Goal: Task Accomplishment & Management: Use online tool/utility

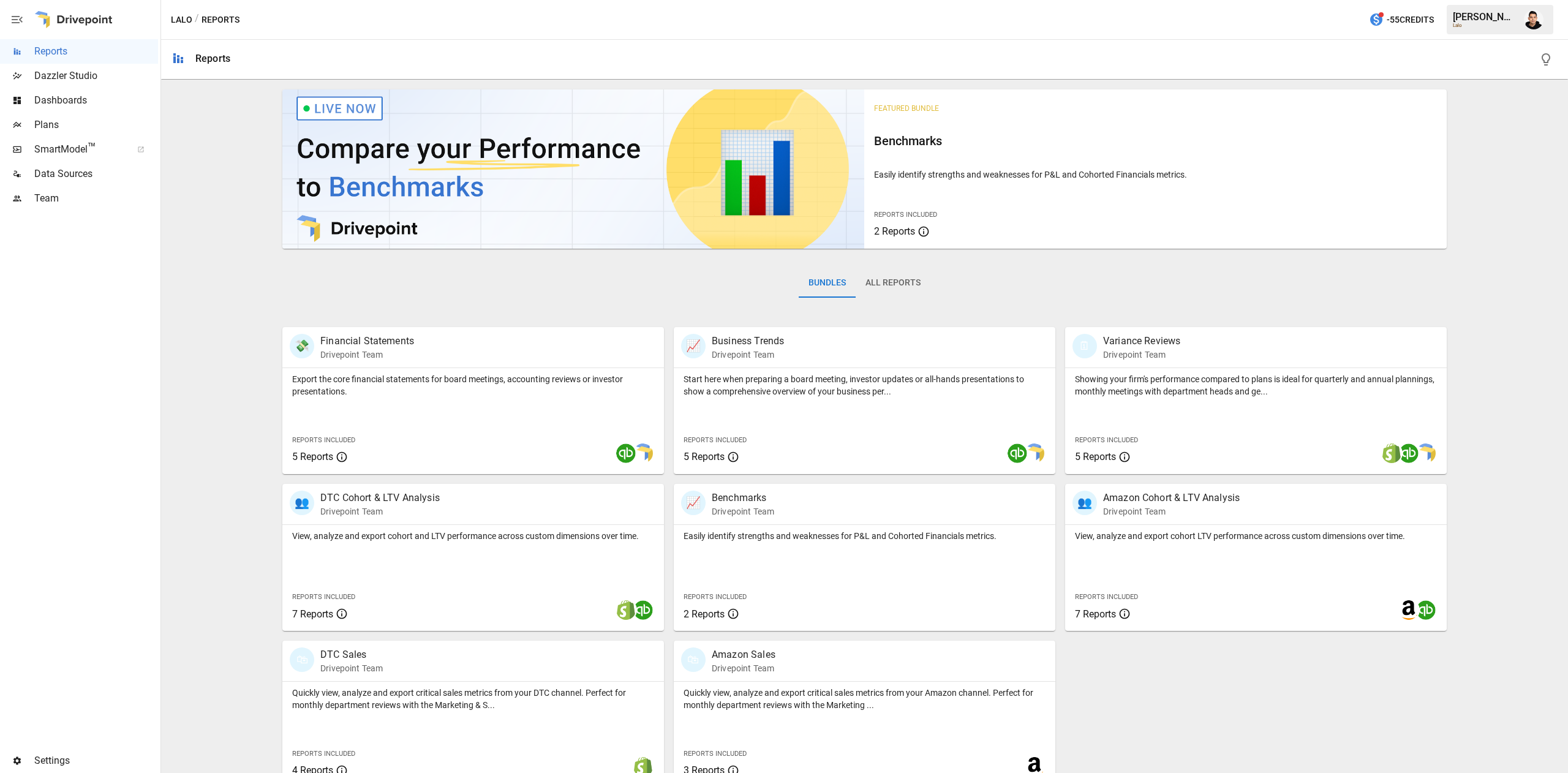
click at [68, 128] on span "Plans" at bounding box center [96, 125] width 124 height 15
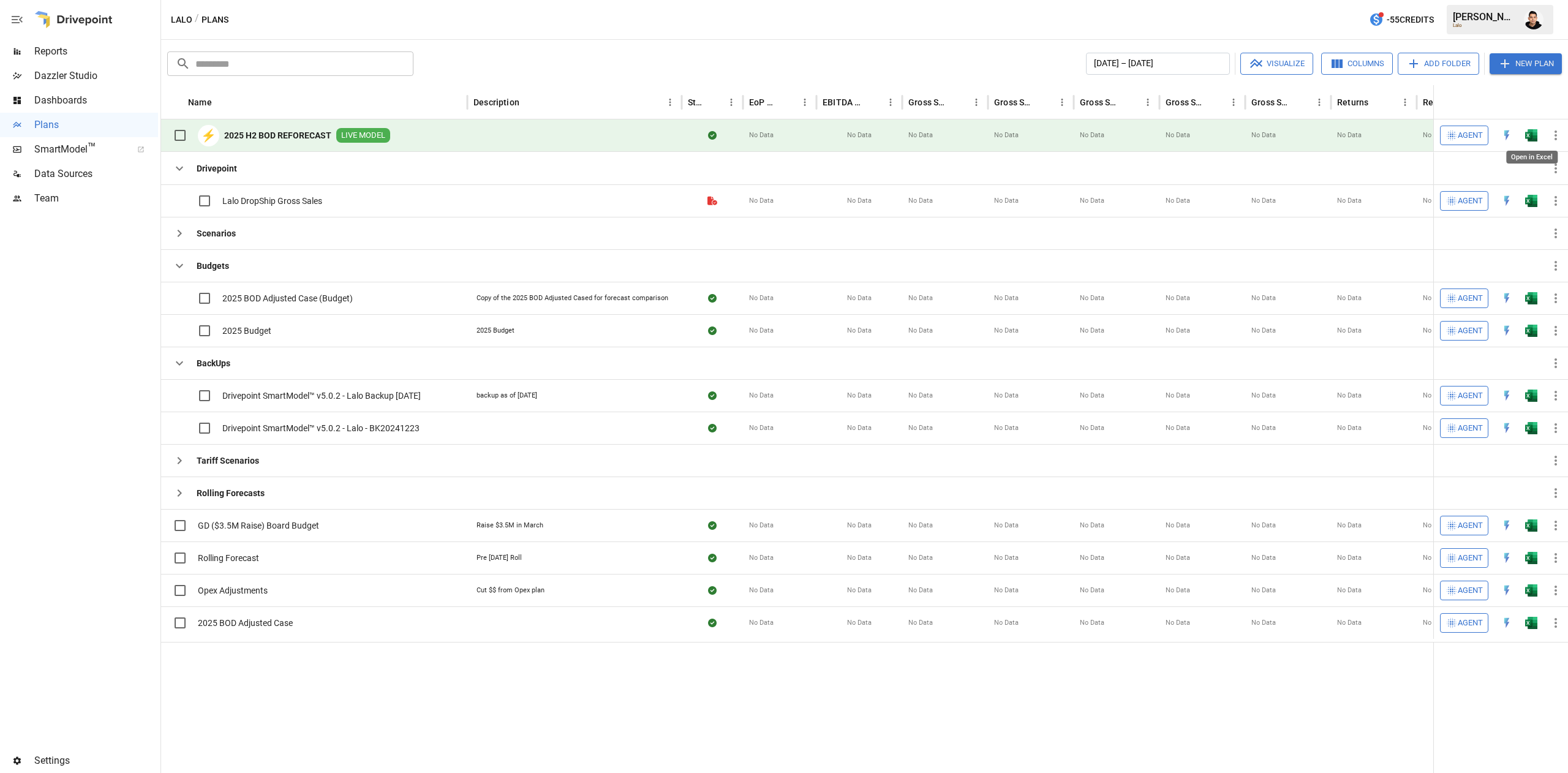
click at [1532, 134] on img "Open in Excel" at bounding box center [1531, 135] width 12 height 12
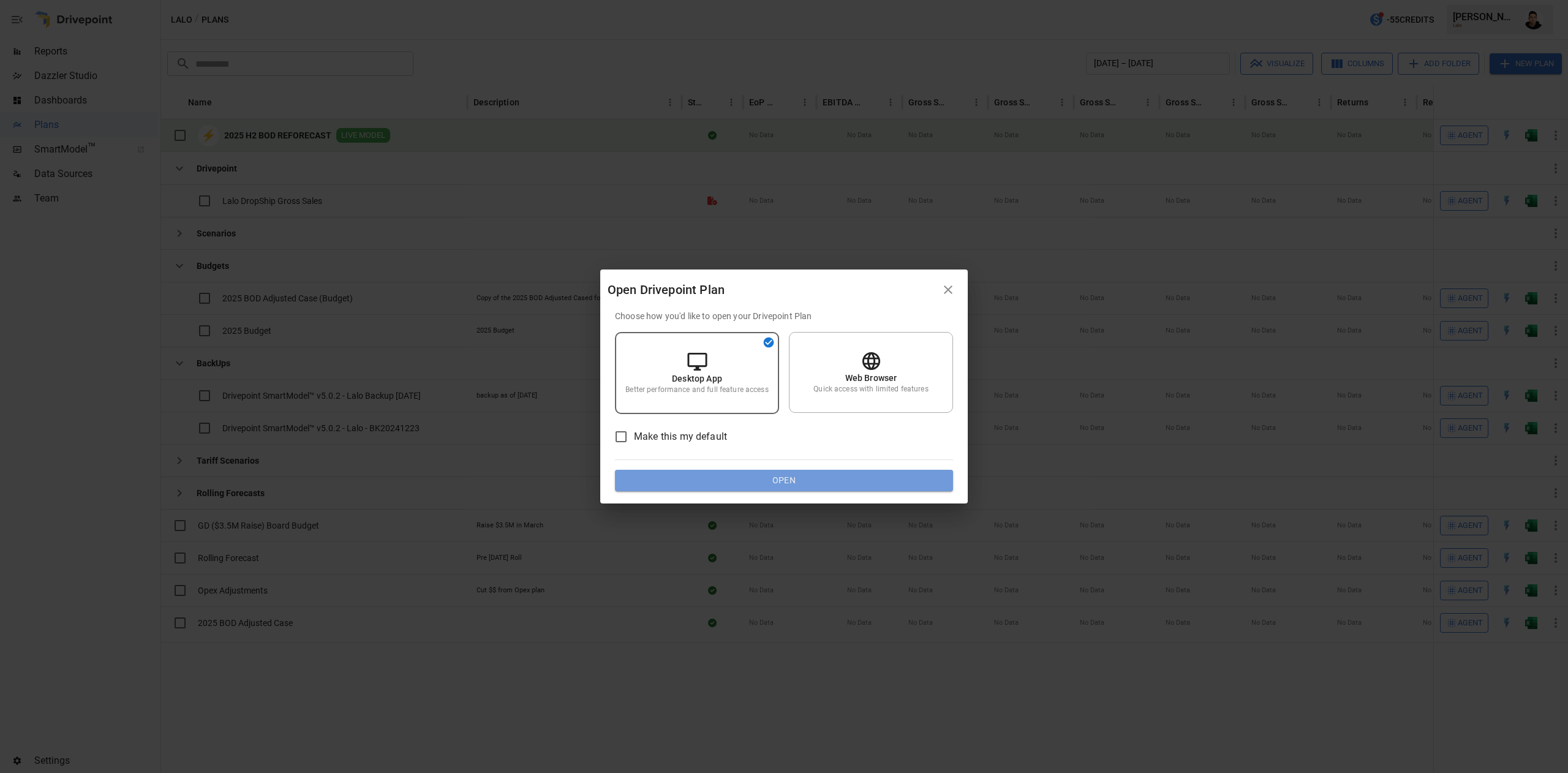
click at [819, 478] on button "Open" at bounding box center [784, 481] width 338 height 22
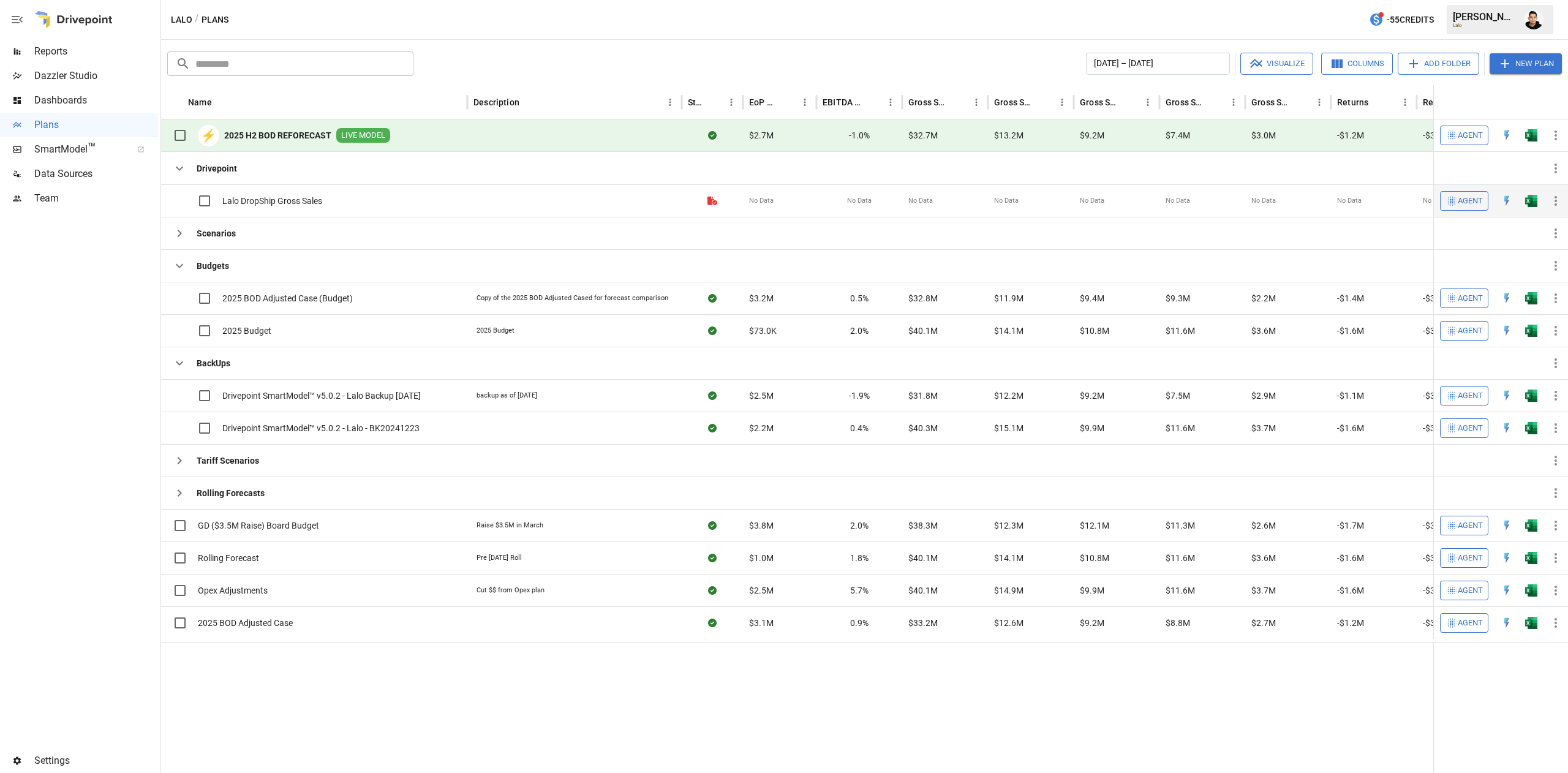
click at [1530, 198] on img "Open in Excel" at bounding box center [1531, 200] width 12 height 12
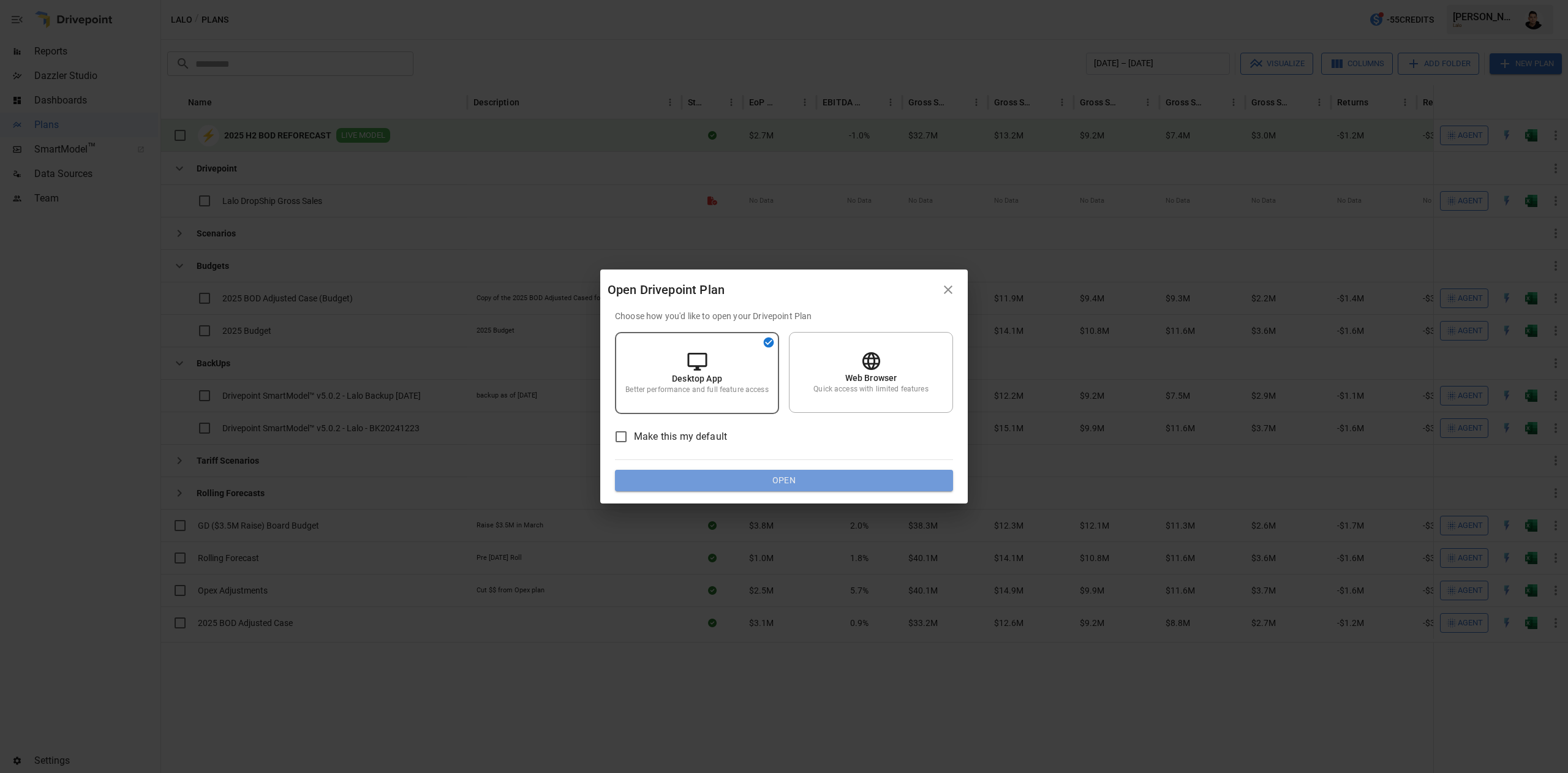
click at [745, 479] on button "Open" at bounding box center [784, 481] width 338 height 22
